Goal: Information Seeking & Learning: Learn about a topic

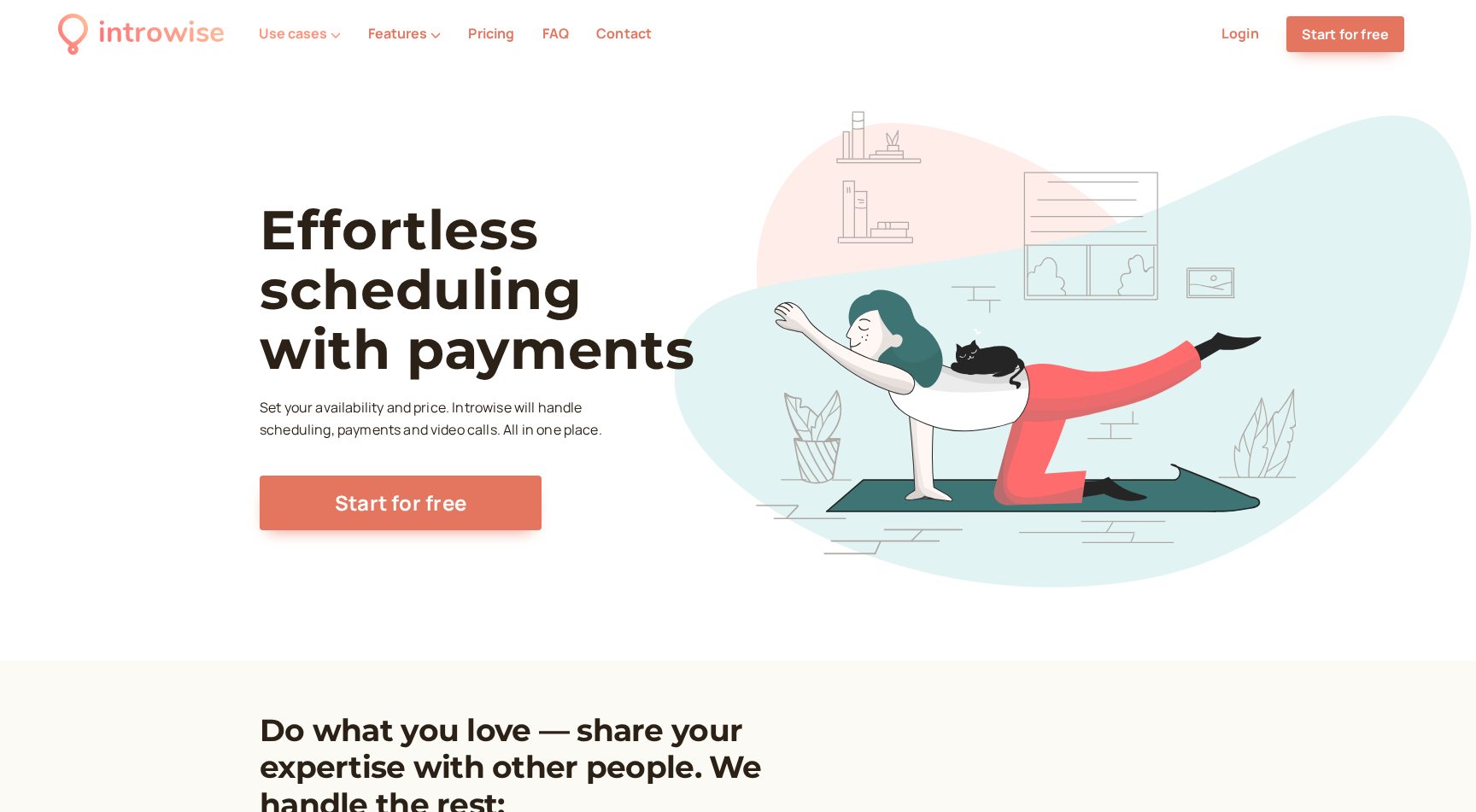
click at [327, 30] on button "Use cases" at bounding box center [299, 33] width 82 height 15
click at [327, 29] on button "Use cases" at bounding box center [299, 33] width 82 height 15
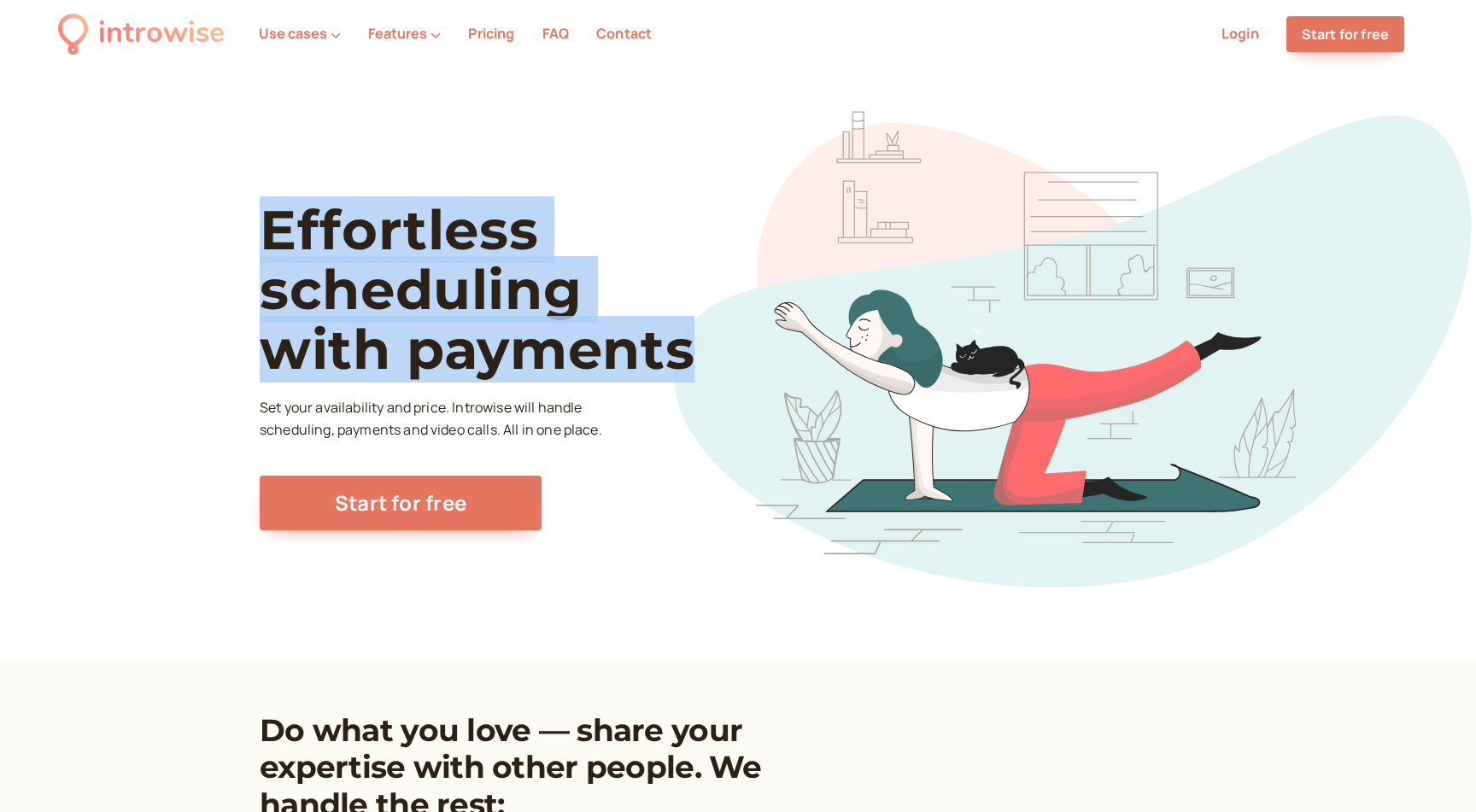
drag, startPoint x: 264, startPoint y: 223, endPoint x: 690, endPoint y: 354, distance: 445.7
click at [690, 354] on h1 "Effortless scheduling with payments" at bounding box center [507, 290] width 496 height 180
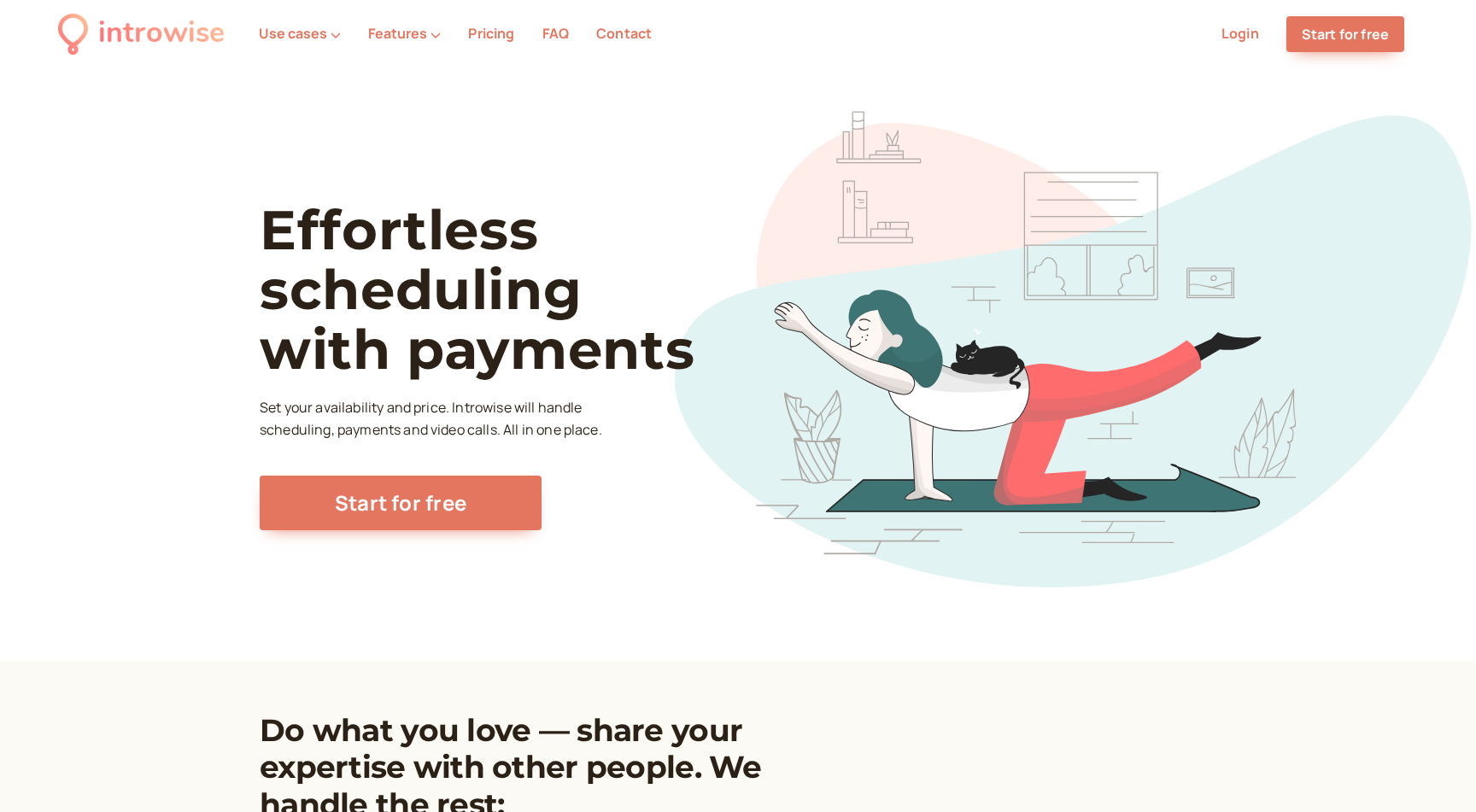
click at [506, 396] on div "Effortless scheduling with payments Set your availability and price. Introwise …" at bounding box center [507, 365] width 496 height 330
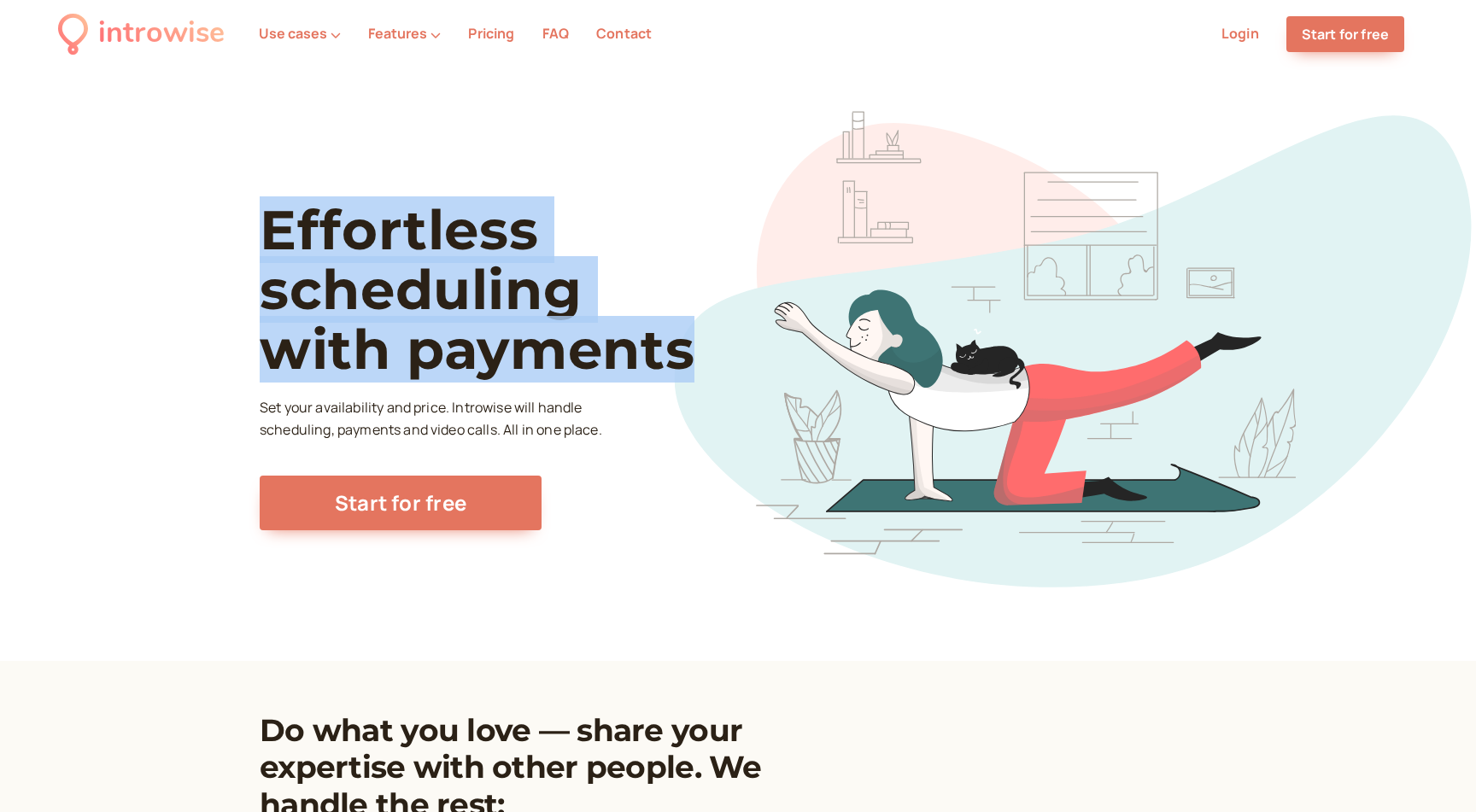
drag, startPoint x: 267, startPoint y: 219, endPoint x: 697, endPoint y: 341, distance: 447.0
click at [697, 341] on h1 "Effortless scheduling with payments" at bounding box center [507, 290] width 496 height 180
click at [471, 274] on h1 "Effortless scheduling with payments" at bounding box center [507, 290] width 496 height 180
drag, startPoint x: 269, startPoint y: 222, endPoint x: 684, endPoint y: 365, distance: 438.9
click at [684, 365] on h1 "Effortless scheduling with payments" at bounding box center [507, 290] width 496 height 180
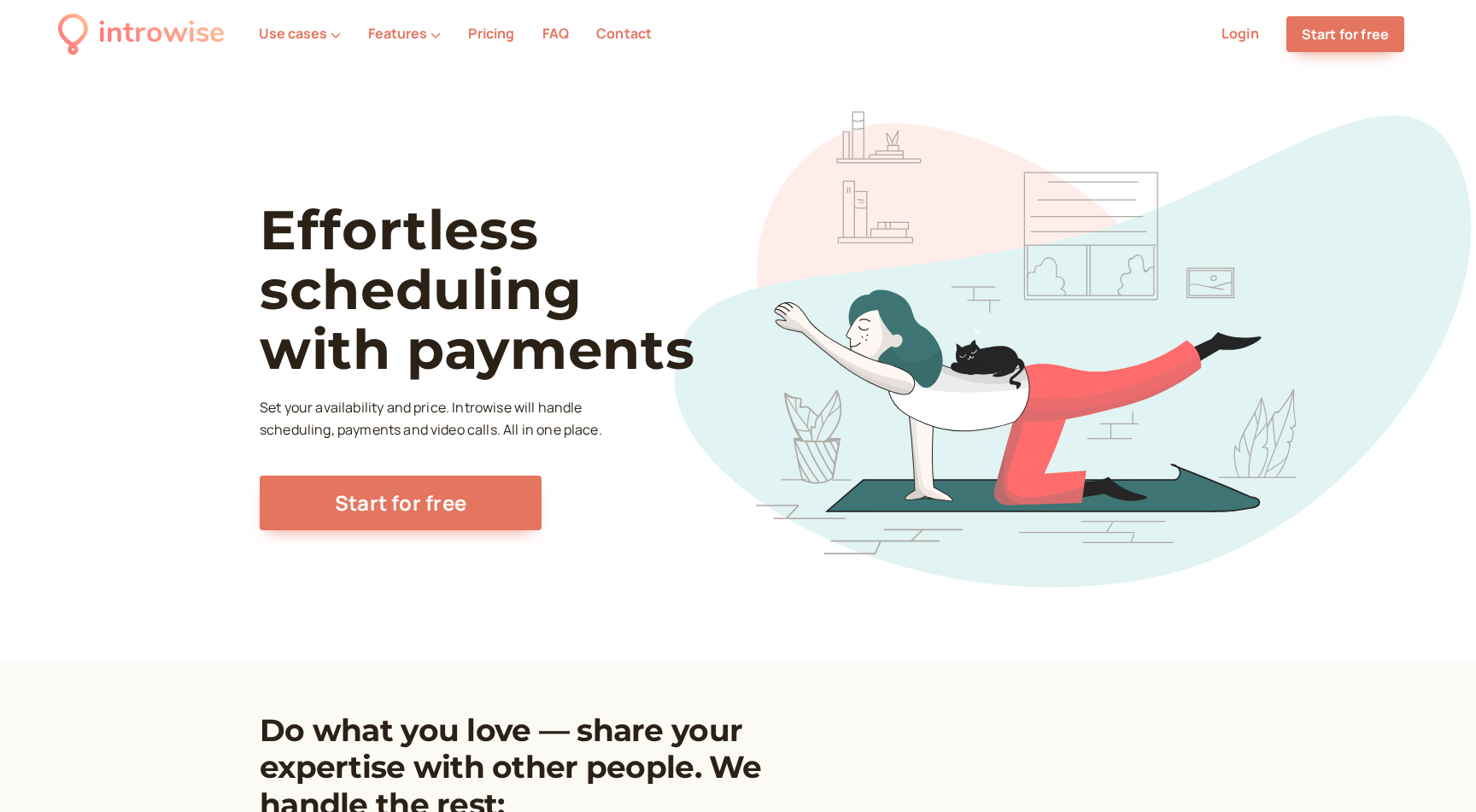
click at [434, 399] on p "Set your availability and price. Introwise will handle scheduling, payments and…" at bounding box center [432, 419] width 347 height 45
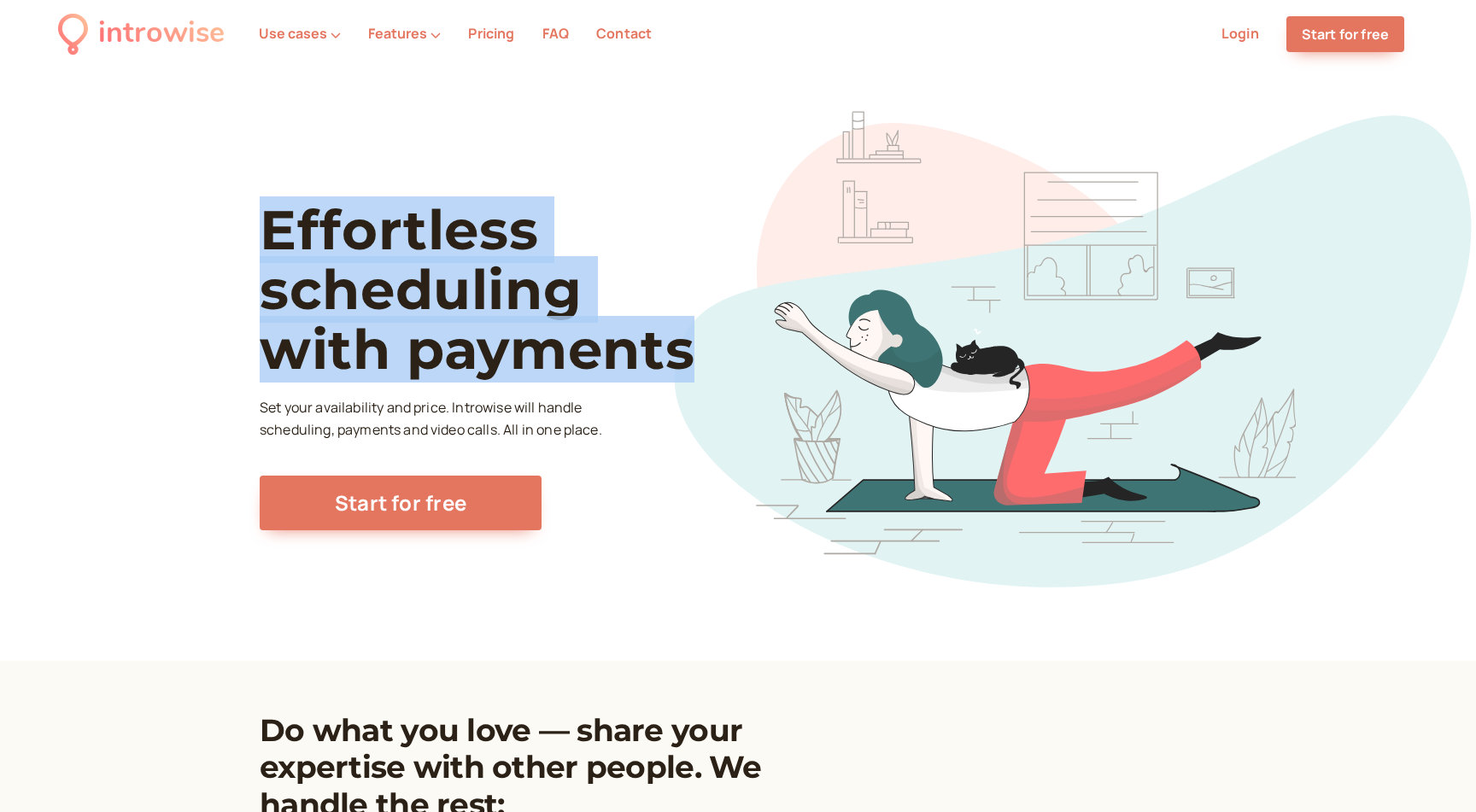
drag, startPoint x: 269, startPoint y: 224, endPoint x: 683, endPoint y: 350, distance: 432.7
click at [683, 350] on h1 "Effortless scheduling with payments" at bounding box center [507, 290] width 496 height 180
click at [683, 349] on h1 "Effortless scheduling with payments" at bounding box center [507, 290] width 496 height 180
drag, startPoint x: 265, startPoint y: 217, endPoint x: 684, endPoint y: 349, distance: 439.3
click at [684, 349] on h1 "Effortless scheduling with payments" at bounding box center [507, 290] width 496 height 180
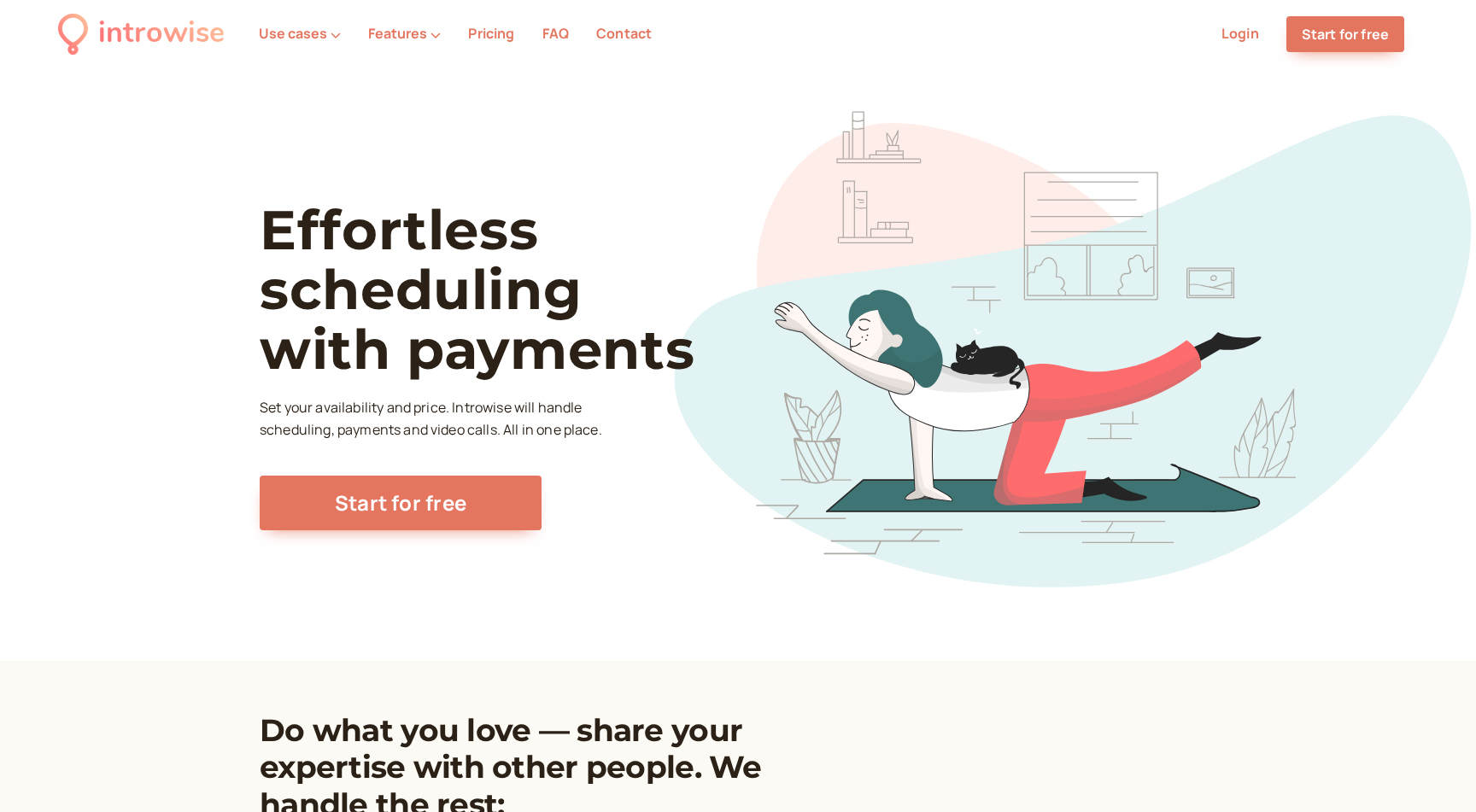
click at [517, 305] on h1 "Effortless scheduling with payments" at bounding box center [507, 290] width 496 height 180
